Goal: Find specific page/section: Find specific page/section

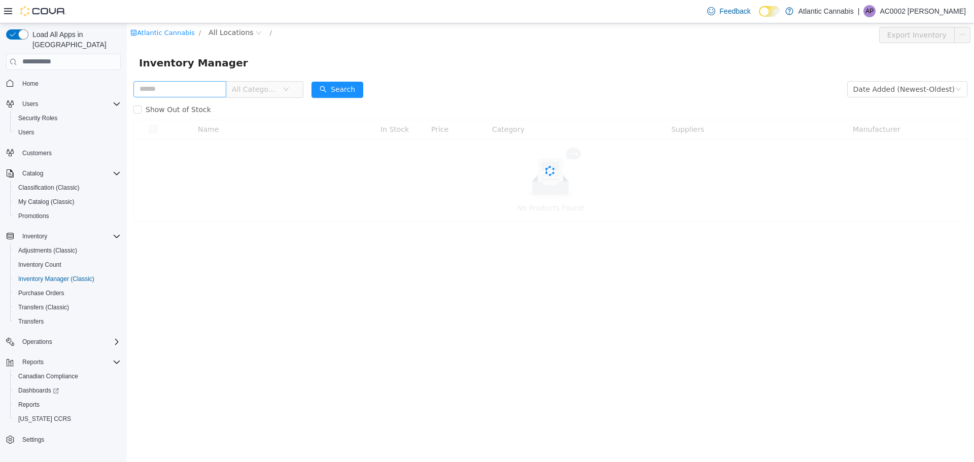
click at [184, 86] on input "text" at bounding box center [179, 89] width 93 height 16
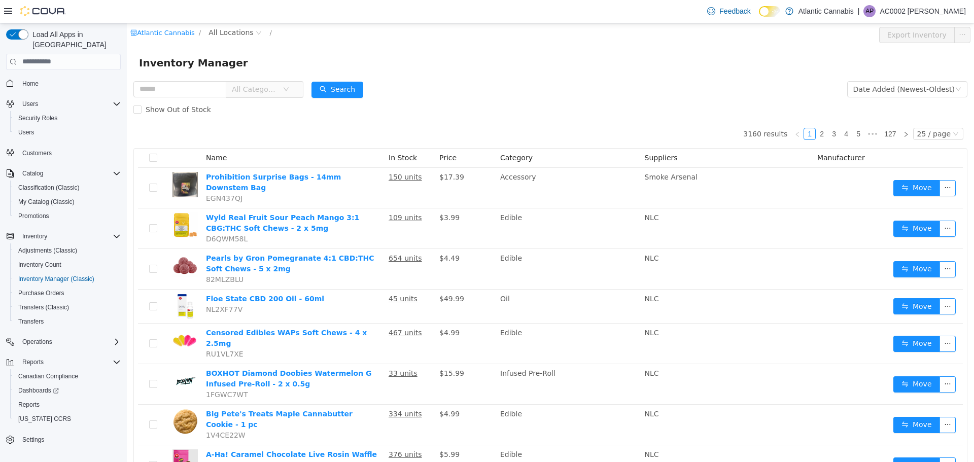
click at [266, 87] on span "All Categories" at bounding box center [255, 89] width 46 height 10
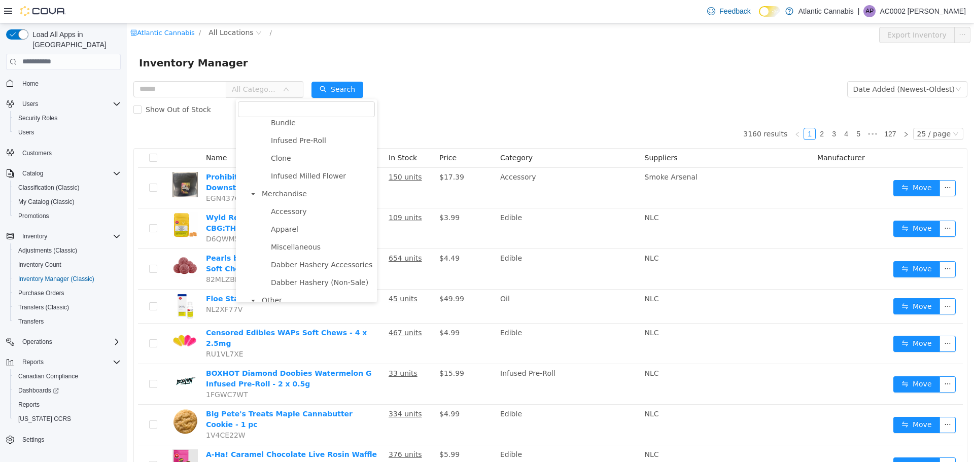
scroll to position [273, 0]
click at [298, 210] on span "Accessory" at bounding box center [289, 210] width 36 height 8
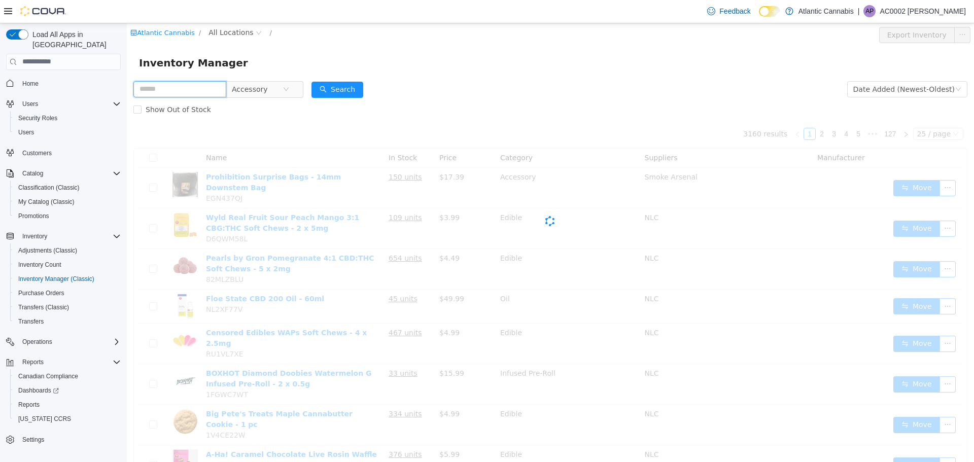
click at [188, 89] on input "text" at bounding box center [179, 89] width 93 height 16
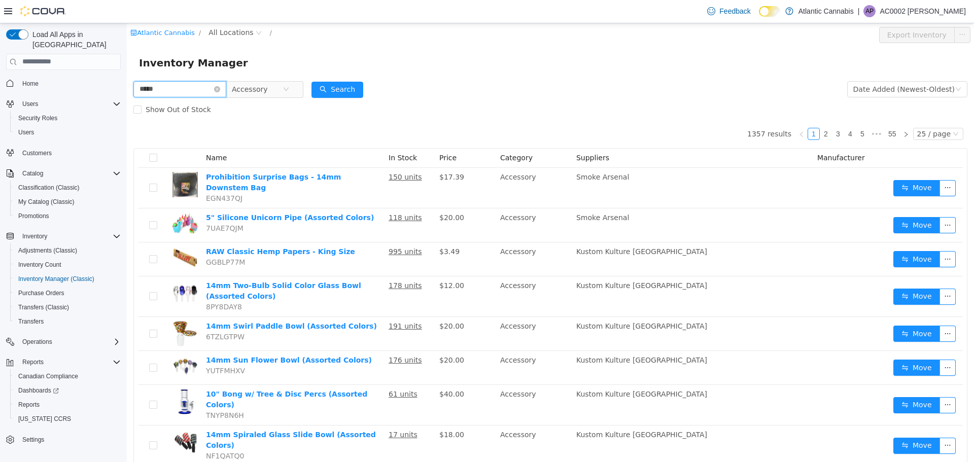
type input "*****"
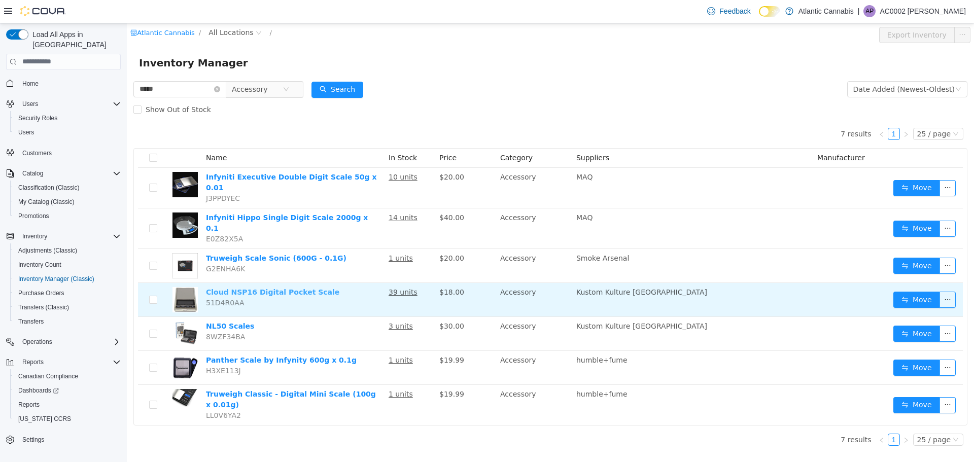
click at [276, 288] on link "Cloud NSP16 Digital Pocket Scale" at bounding box center [272, 292] width 133 height 8
